Goal: Task Accomplishment & Management: Manage account settings

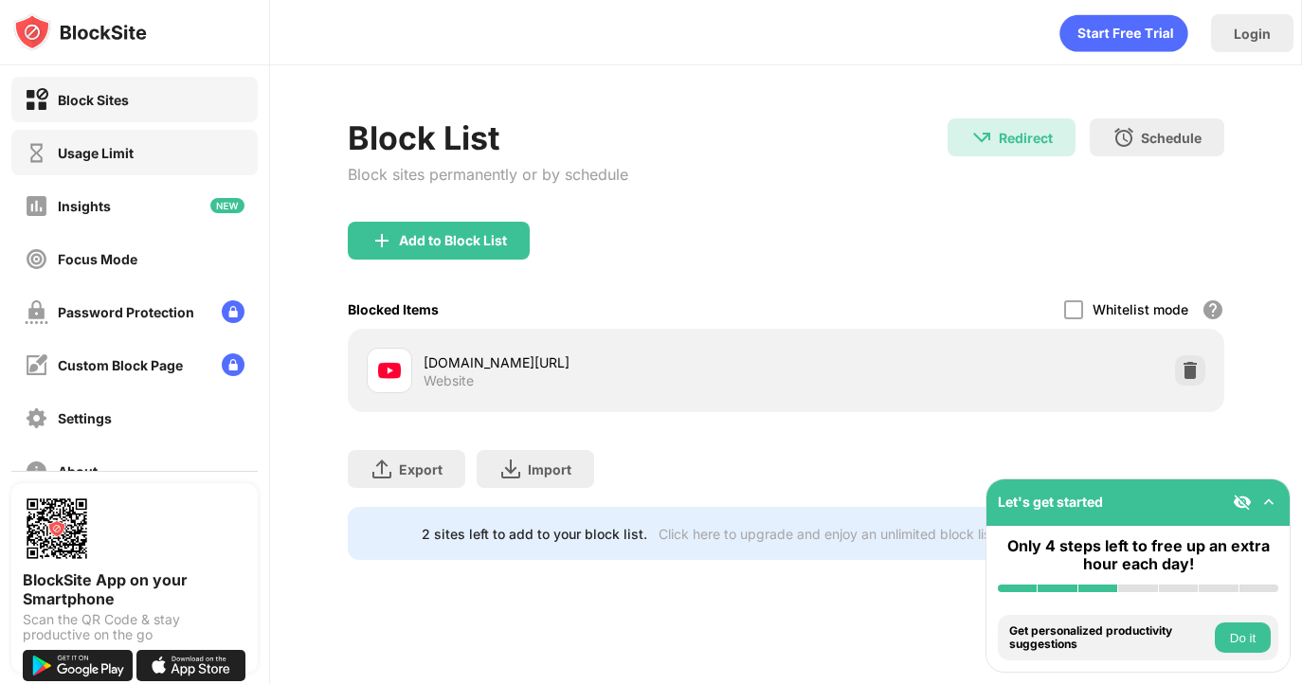
click at [113, 156] on div "Usage Limit" at bounding box center [96, 153] width 76 height 16
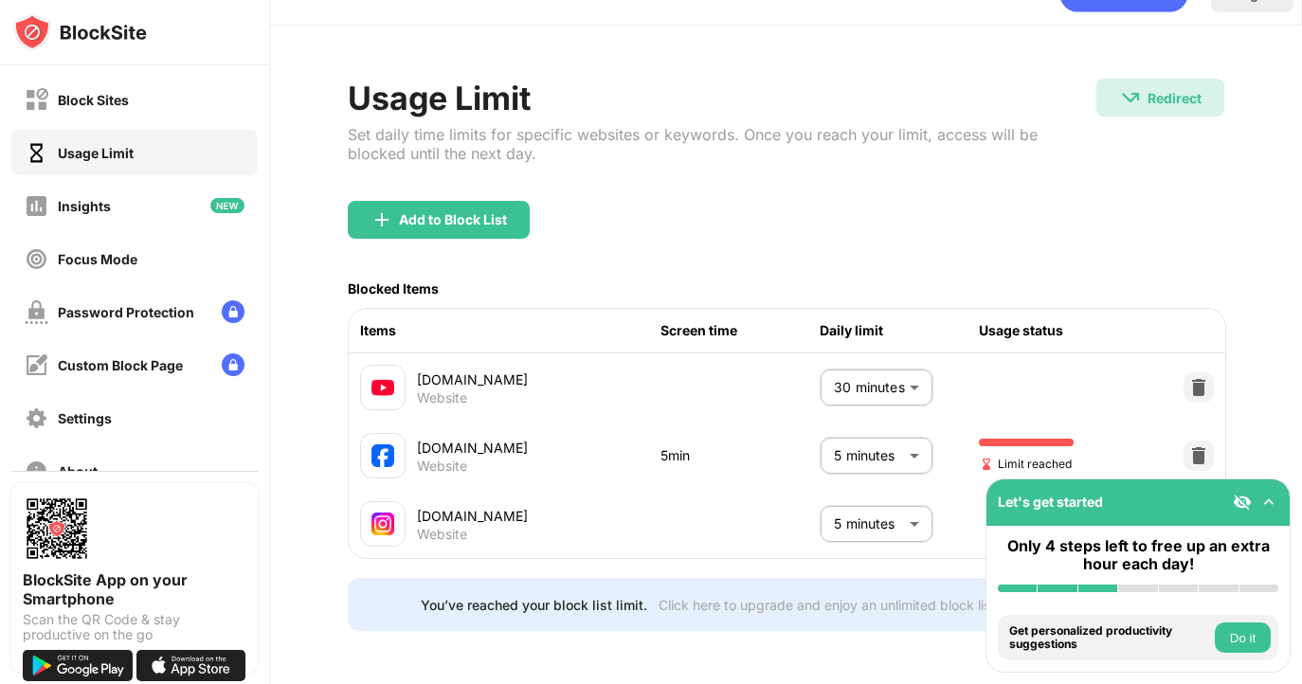
scroll to position [46, 0]
click at [901, 448] on body "Block Sites Usage Limit Insights Focus Mode Password Protection Custom Block Pa…" at bounding box center [651, 342] width 1302 height 684
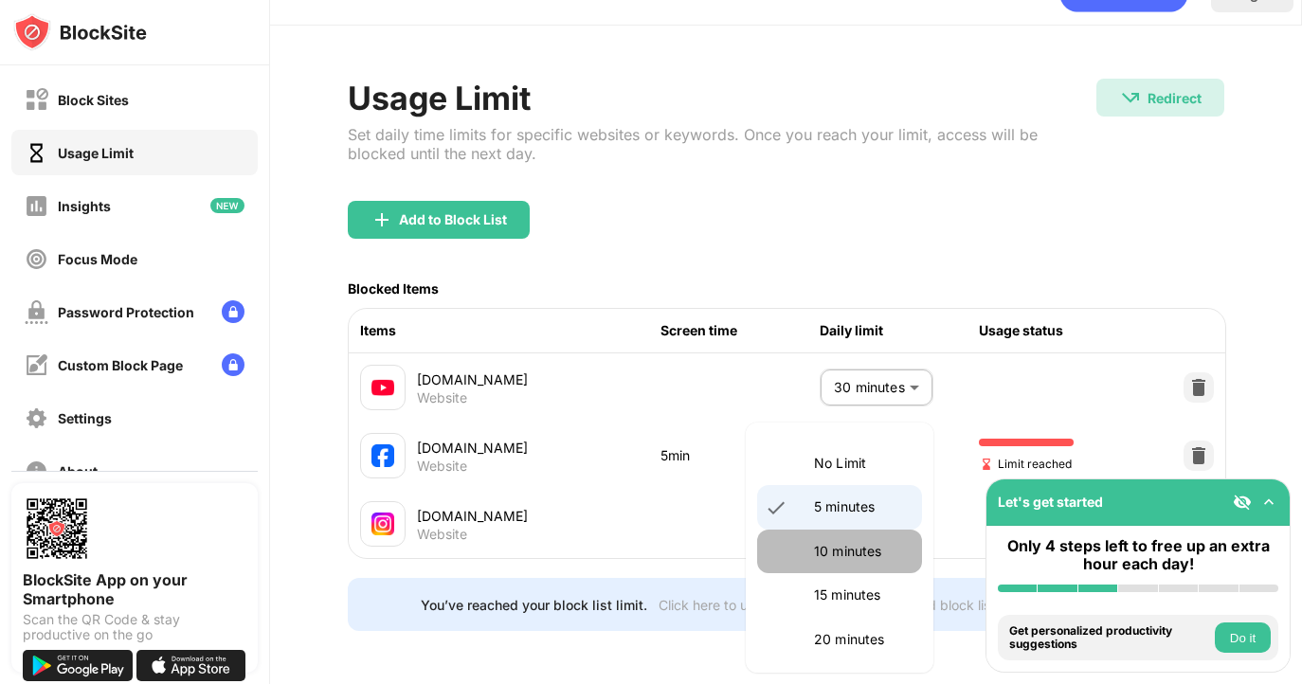
click at [841, 556] on p "10 minutes" at bounding box center [862, 551] width 97 height 21
type input "**"
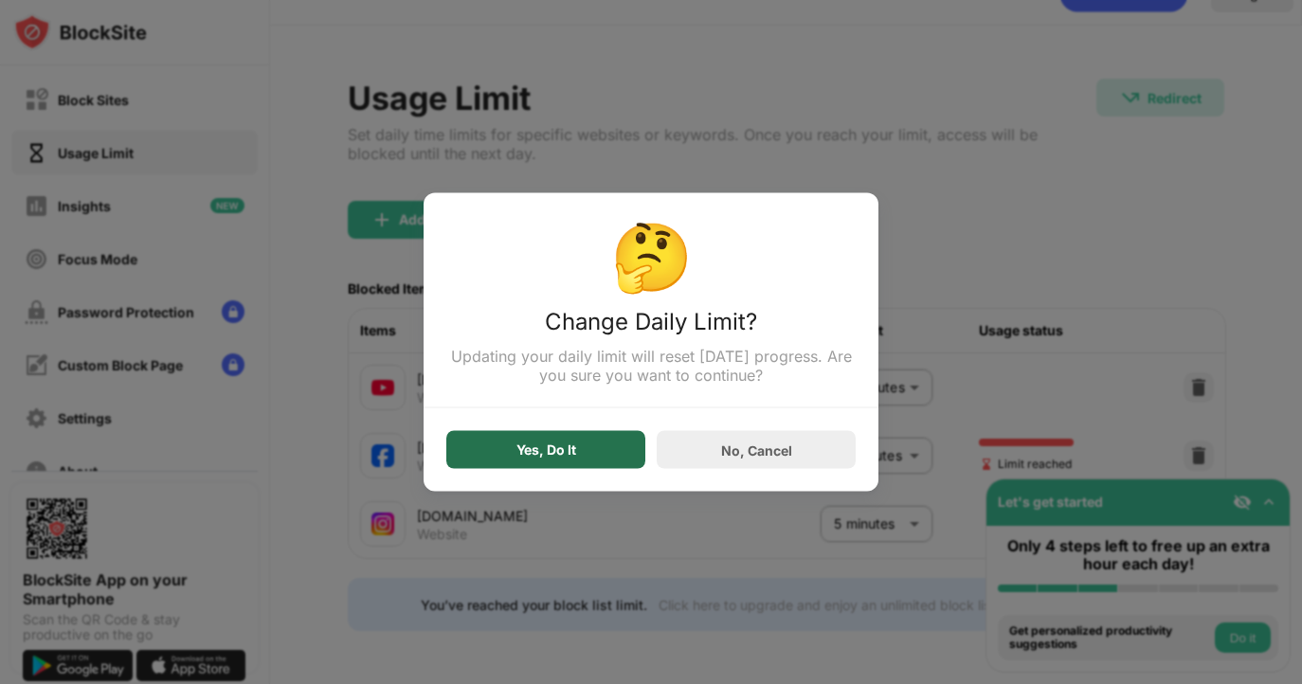
click at [547, 457] on div "Yes, Do It" at bounding box center [547, 450] width 60 height 15
